Goal: Communication & Community: Answer question/provide support

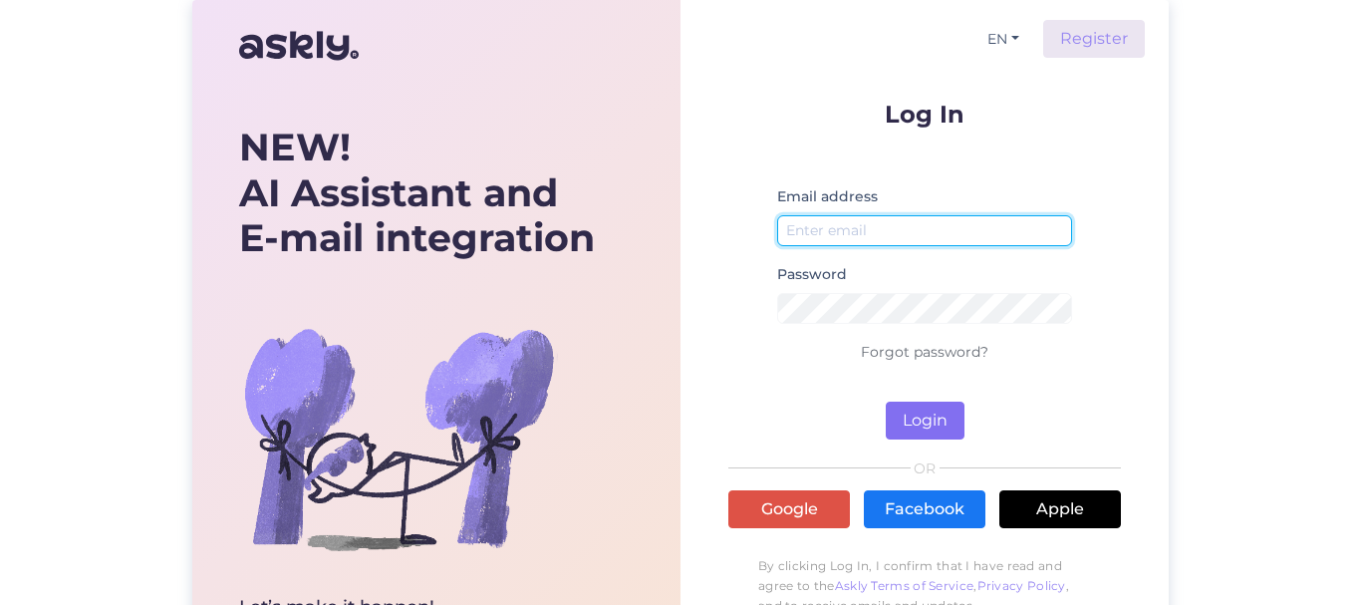
type input "astri@nkaubandus.ee"
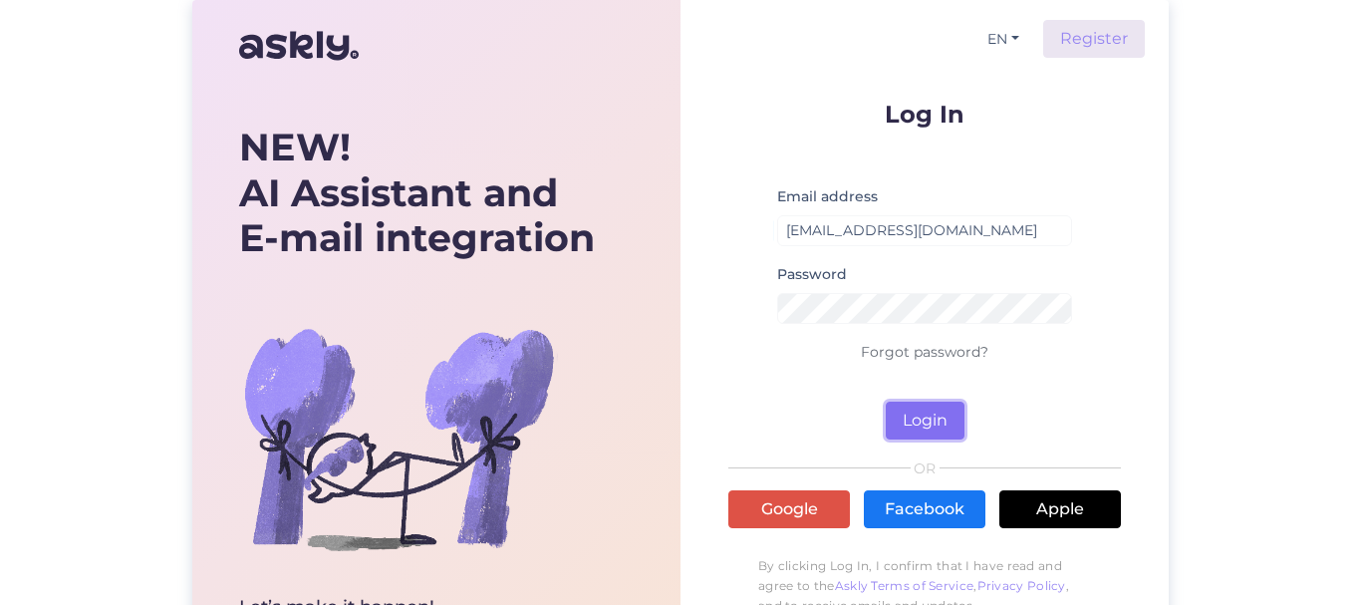
click at [939, 416] on button "Login" at bounding box center [925, 420] width 79 height 38
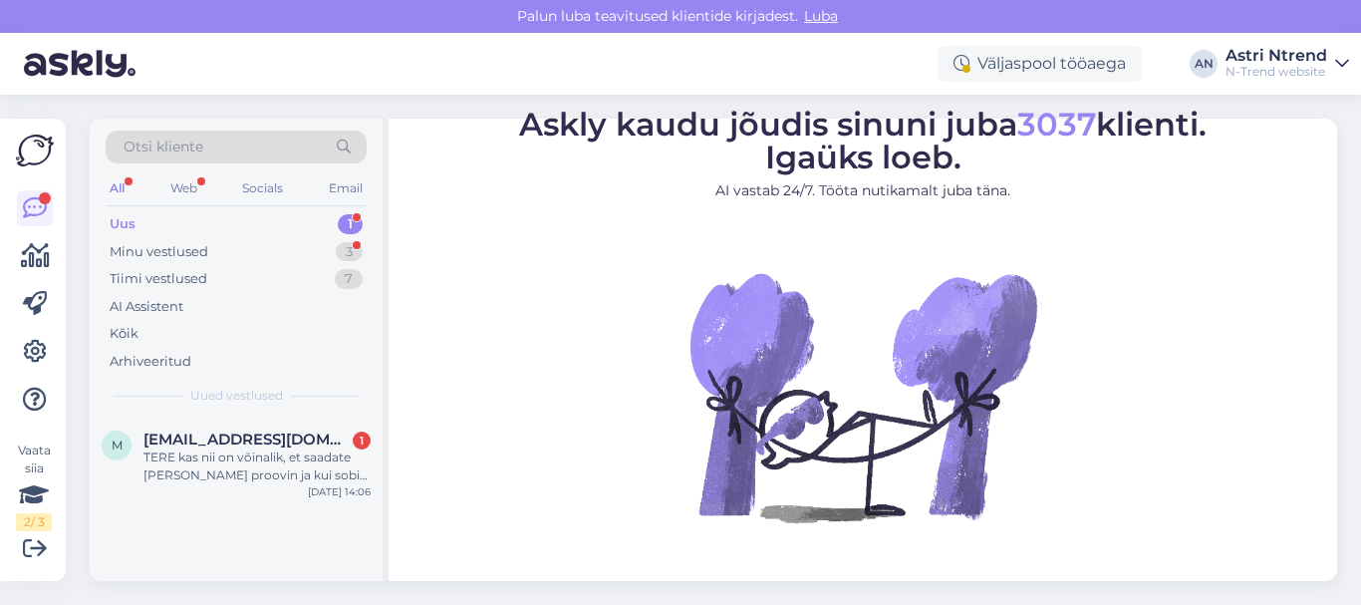
click at [139, 228] on div "Uus 1" at bounding box center [236, 224] width 261 height 28
click at [208, 448] on div "TERE kas nii on võinalik, et saadate kaupa mina proovin ja kui sobib maksan ära?" at bounding box center [256, 466] width 227 height 36
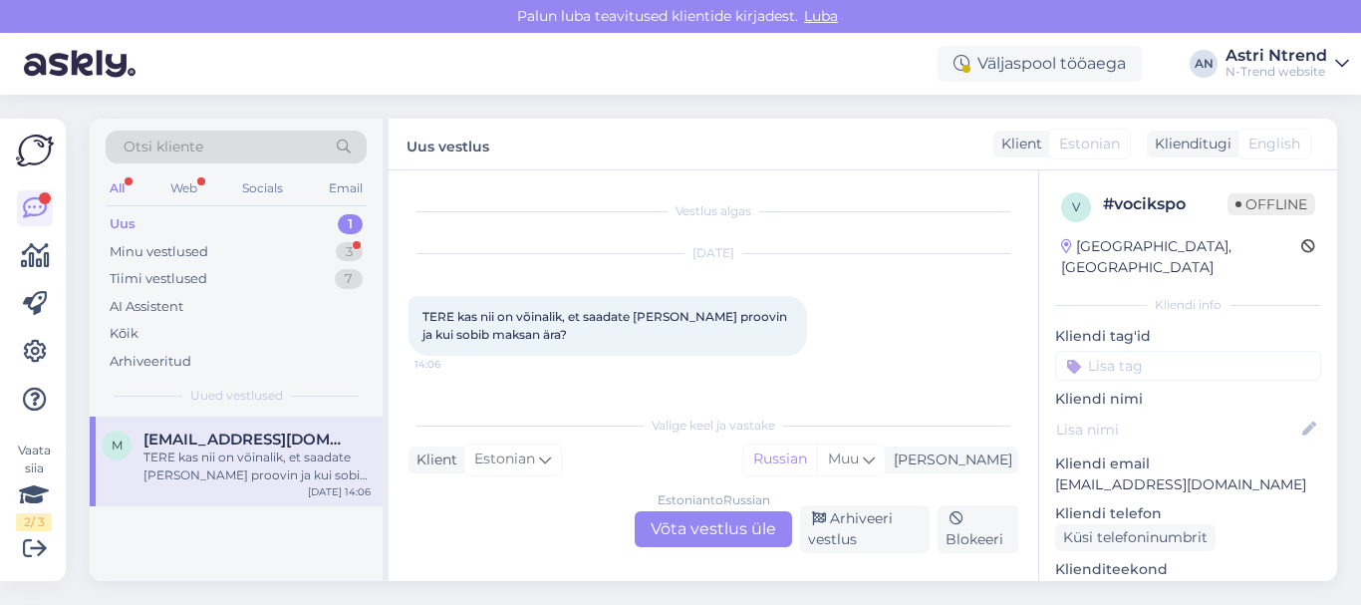
click at [683, 534] on div "Estonian to Russian Võta vestlus üle" at bounding box center [713, 529] width 157 height 36
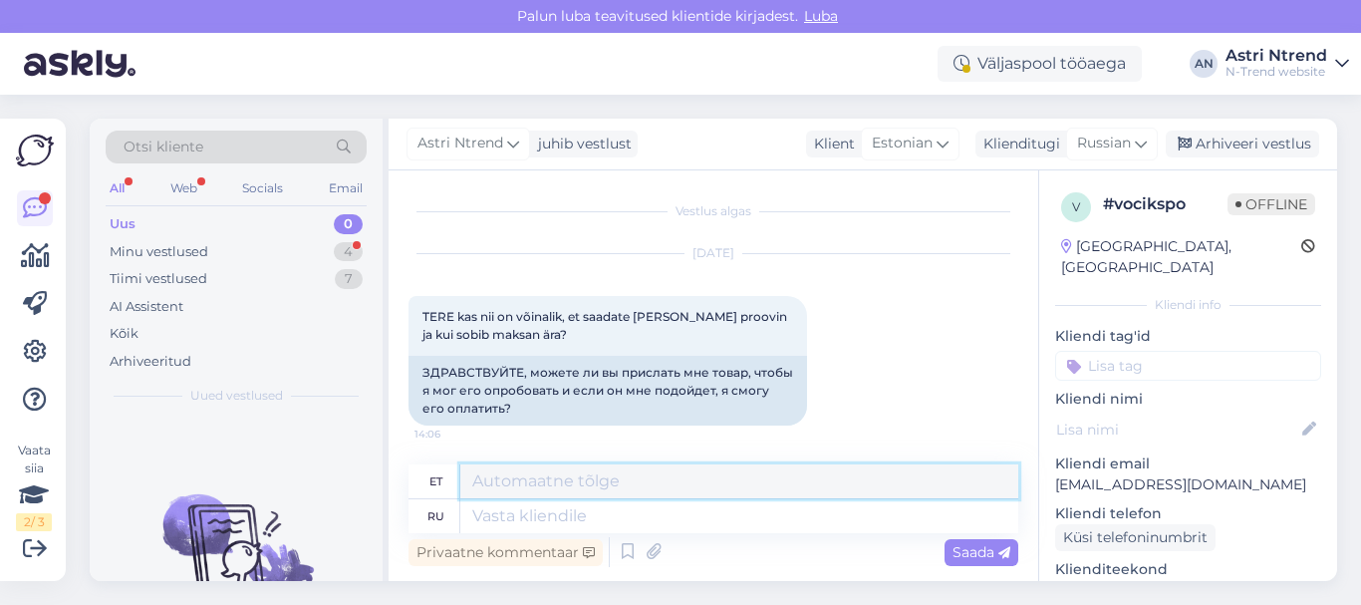
click at [545, 481] on textarea at bounding box center [739, 481] width 558 height 34
paste textarea "https://ntrend.eu/content/21-telli-koju-ja-proovi-tasuta"
type textarea "https://ntrend.eu/content/21-telli-koju-ja-proovi-tasuta"
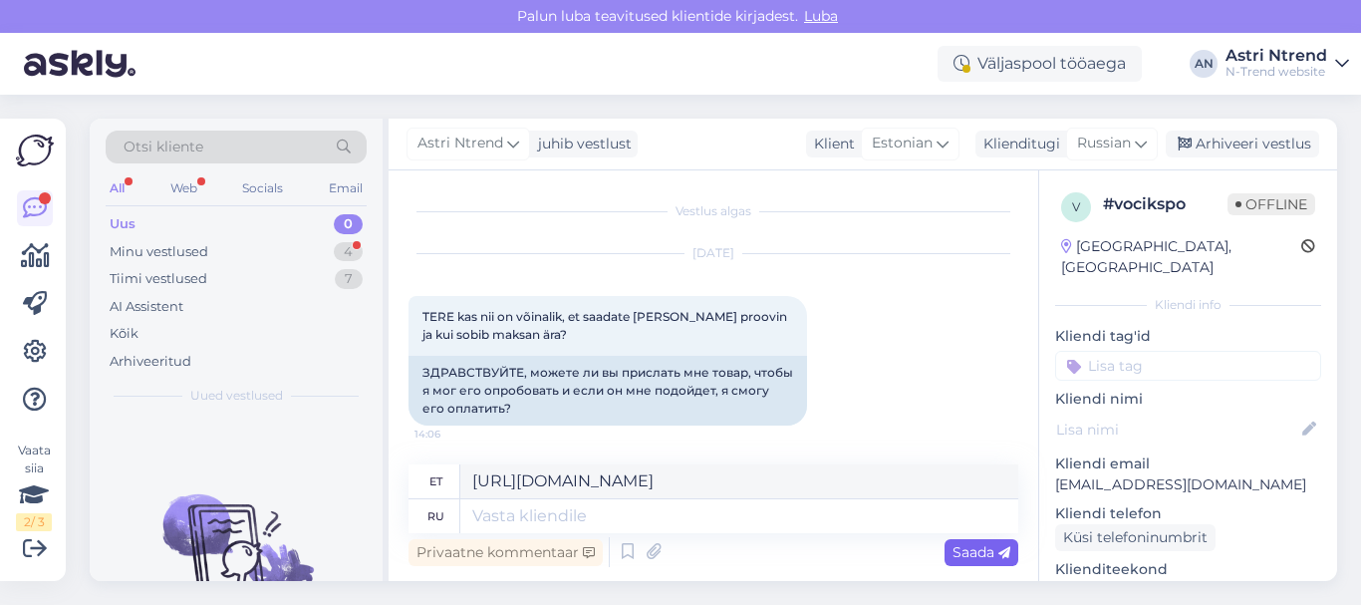
click at [979, 553] on span "Saada" at bounding box center [981, 552] width 58 height 18
click at [497, 512] on textarea at bounding box center [739, 516] width 558 height 34
paste textarea "https://ntrend.eu/content/21-telli-koju-ja-proovi-tasuta"
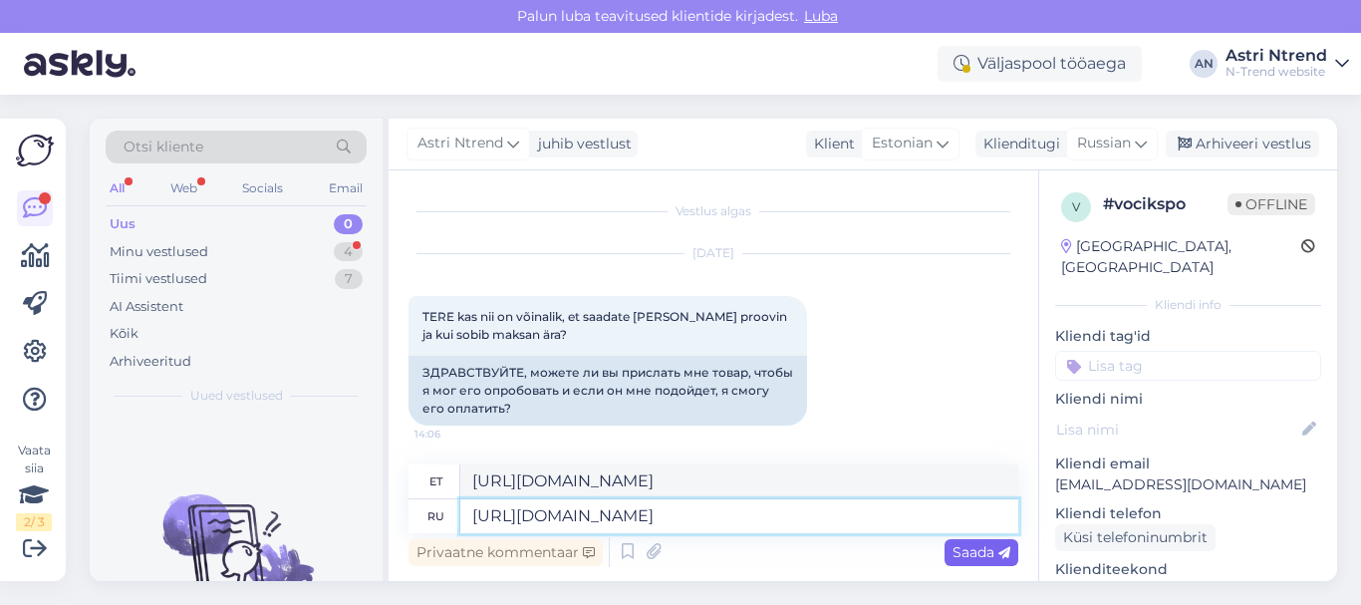
type textarea "https://ntrend.eu/content/21-telli-koju-ja-proovi-tasuta"
click at [988, 553] on span "Saada" at bounding box center [981, 552] width 58 height 18
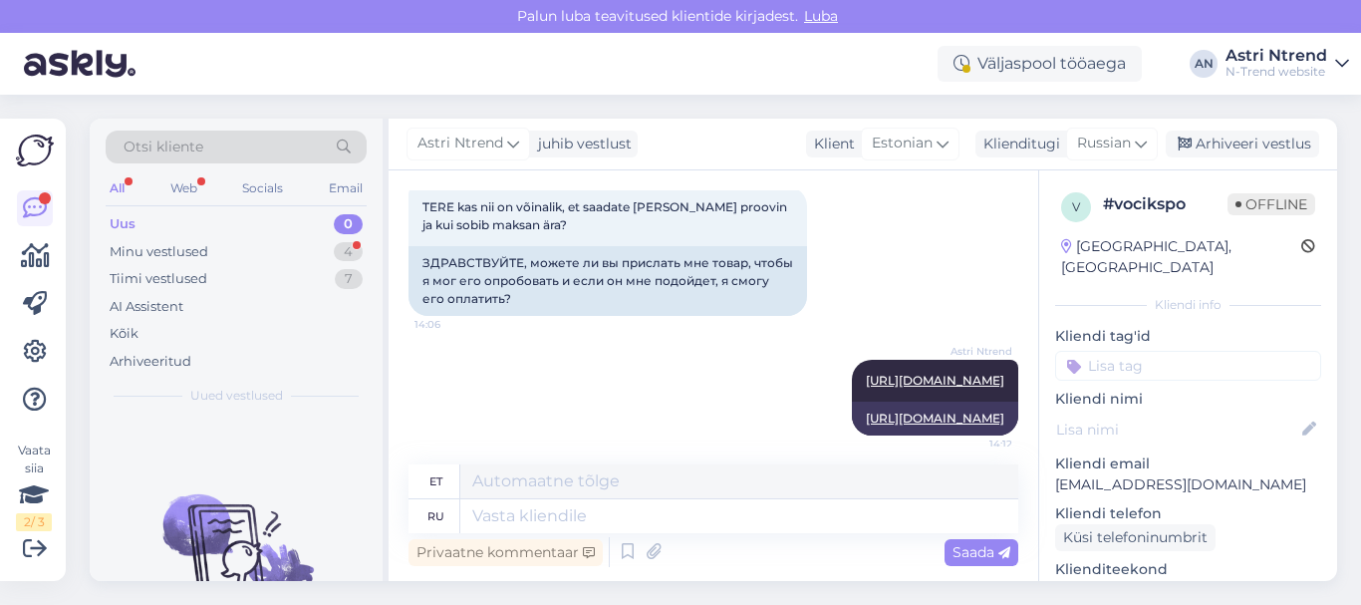
scroll to position [121, 0]
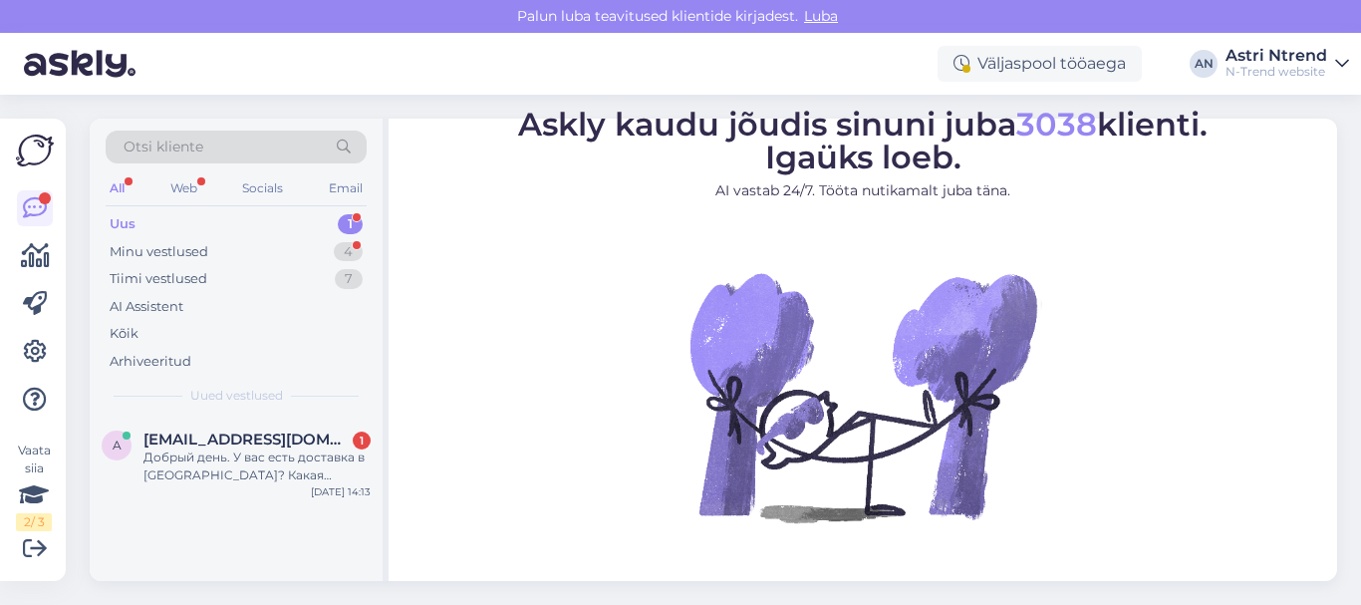
click at [117, 227] on div "Uus" at bounding box center [123, 224] width 26 height 20
click at [125, 223] on div "Uus" at bounding box center [123, 224] width 26 height 20
click at [224, 456] on div "Добрый день. У вас есть доставка в [GEOGRAPHIC_DATA]? Какая стоимость?" at bounding box center [256, 466] width 227 height 36
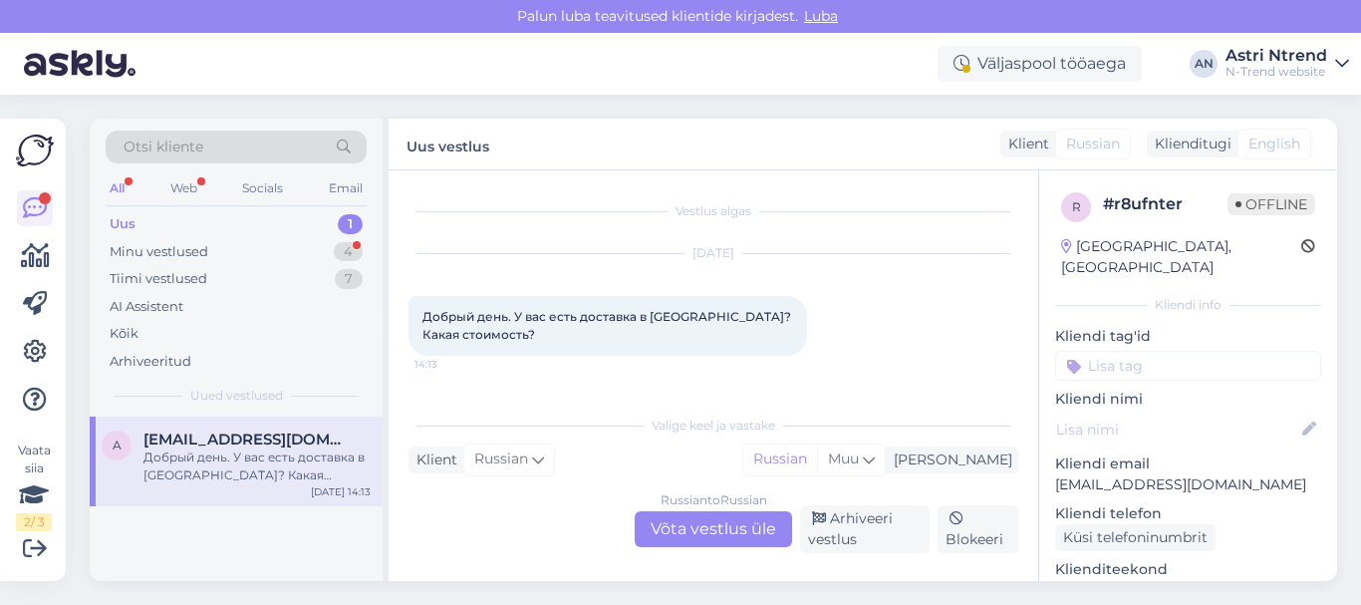
click at [199, 220] on div "Uus 1" at bounding box center [236, 224] width 261 height 28
